Goal: Information Seeking & Learning: Learn about a topic

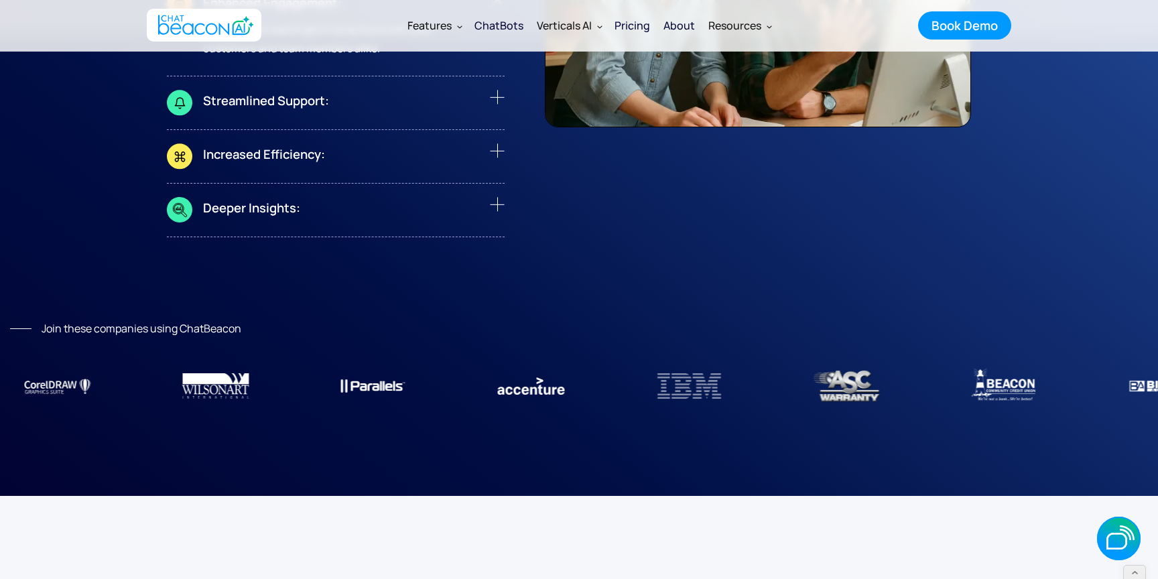
scroll to position [5943, 0]
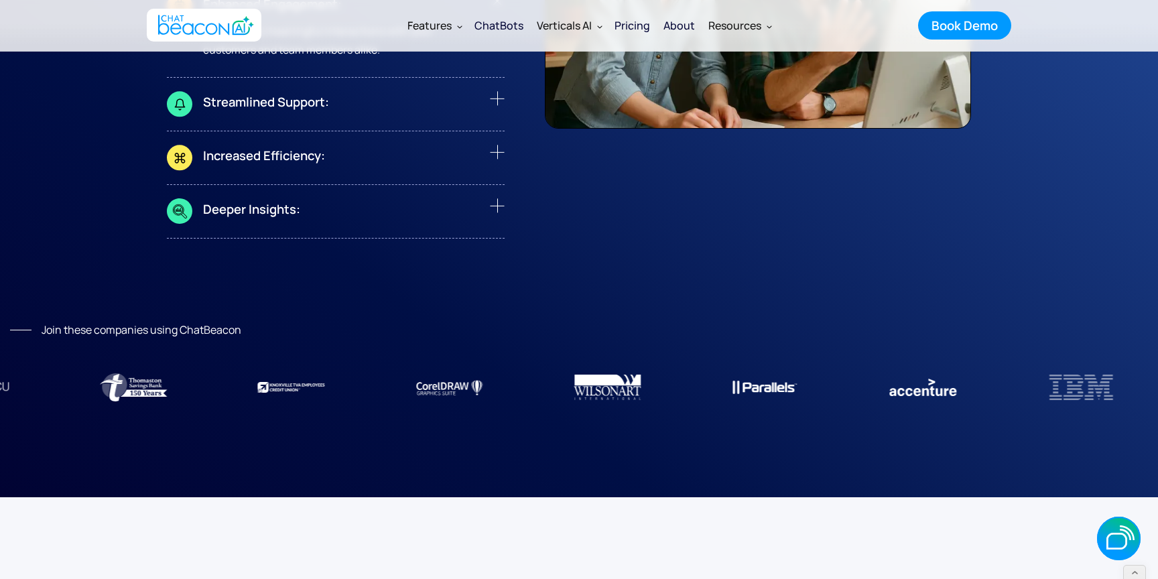
click at [508, 25] on div "ChatBots" at bounding box center [499, 25] width 49 height 19
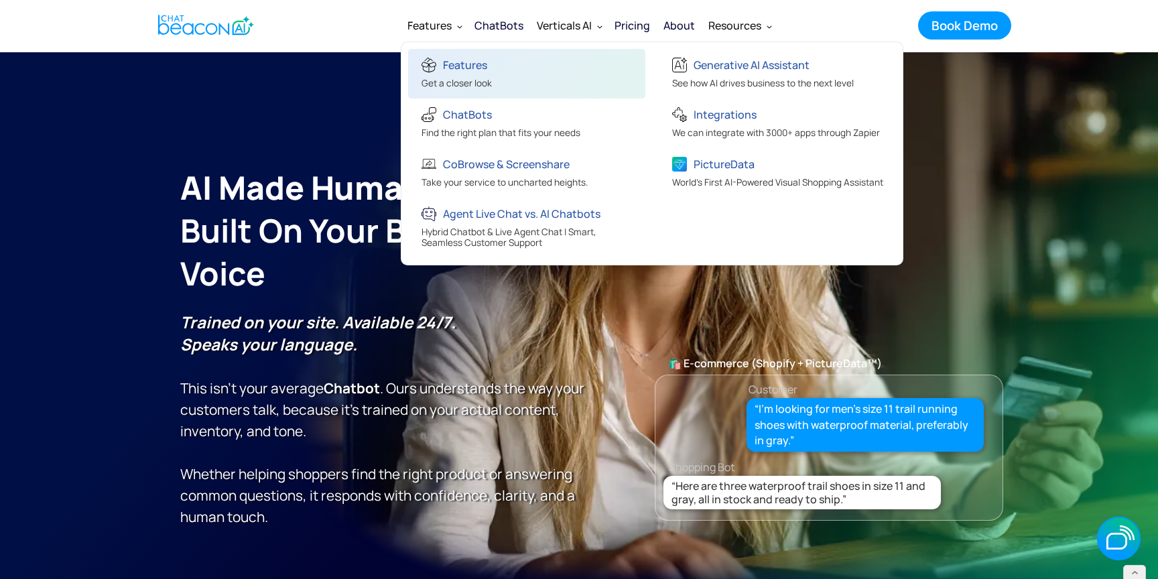
click at [430, 79] on div "Get a closer look" at bounding box center [457, 85] width 70 height 14
